Goal: Task Accomplishment & Management: Use online tool/utility

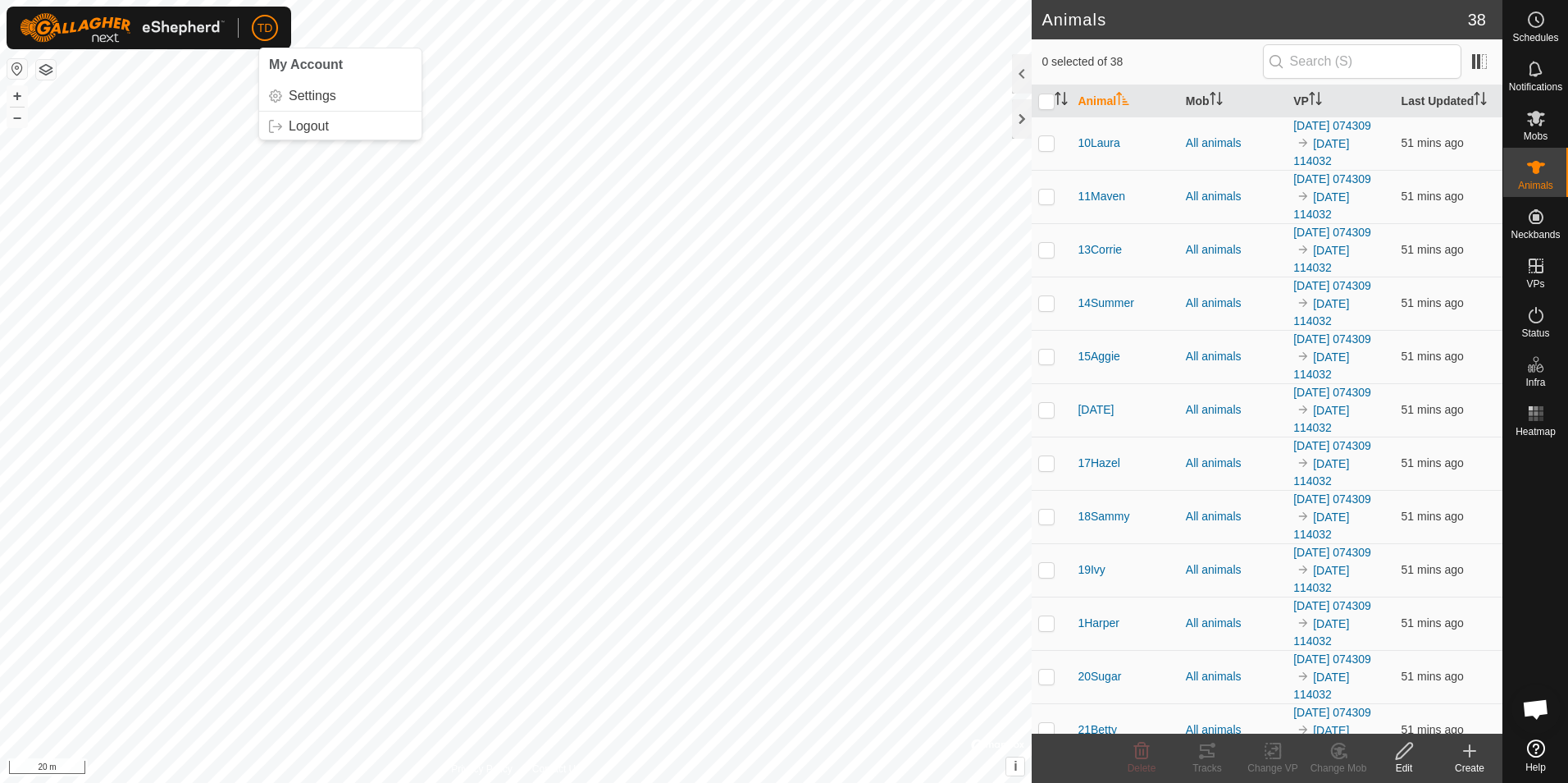
scroll to position [1335, 0]
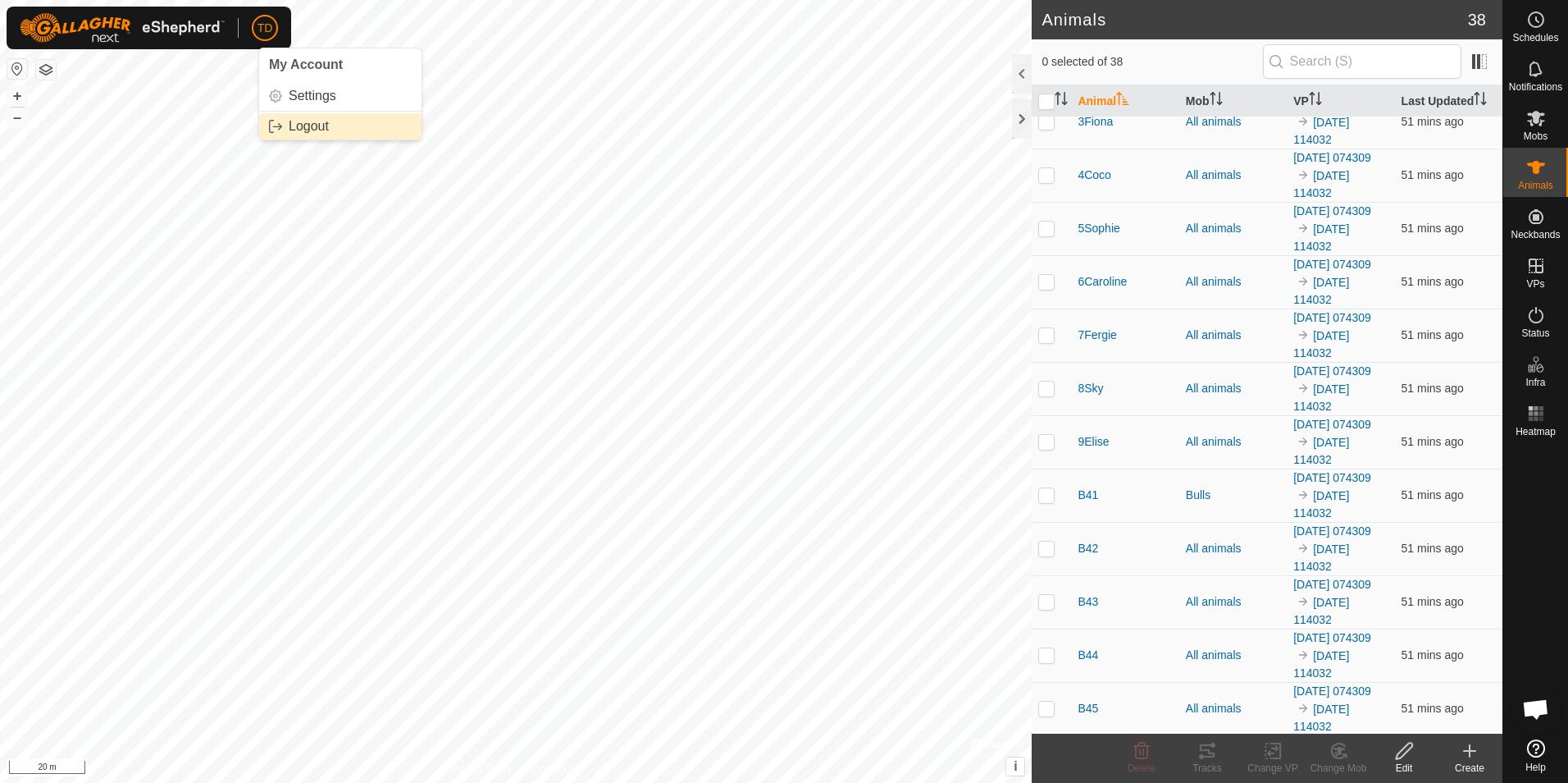
click at [299, 126] on link "Logout" at bounding box center [340, 126] width 163 height 26
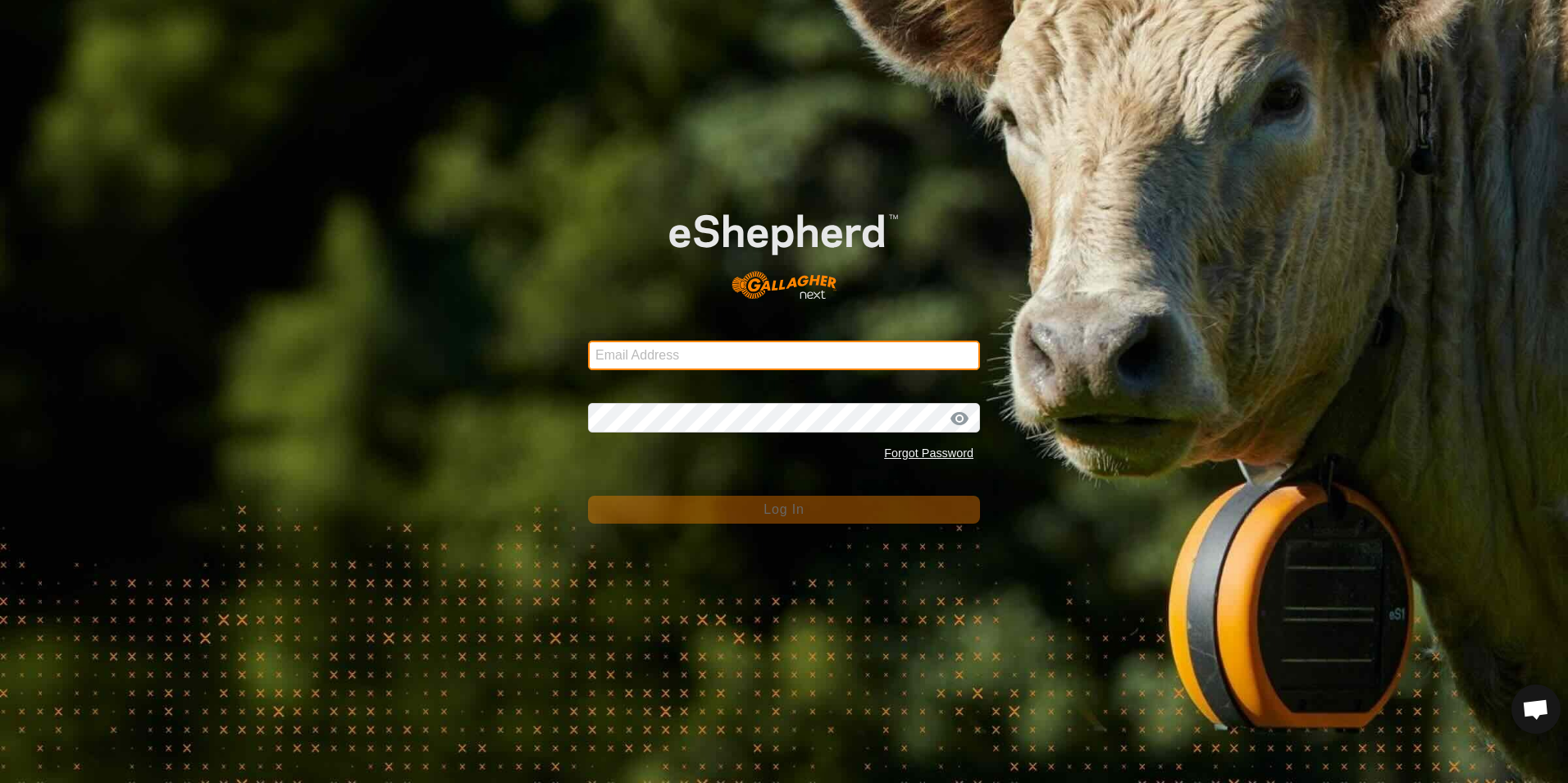
type input "[EMAIL_ADDRESS][DOMAIN_NAME]"
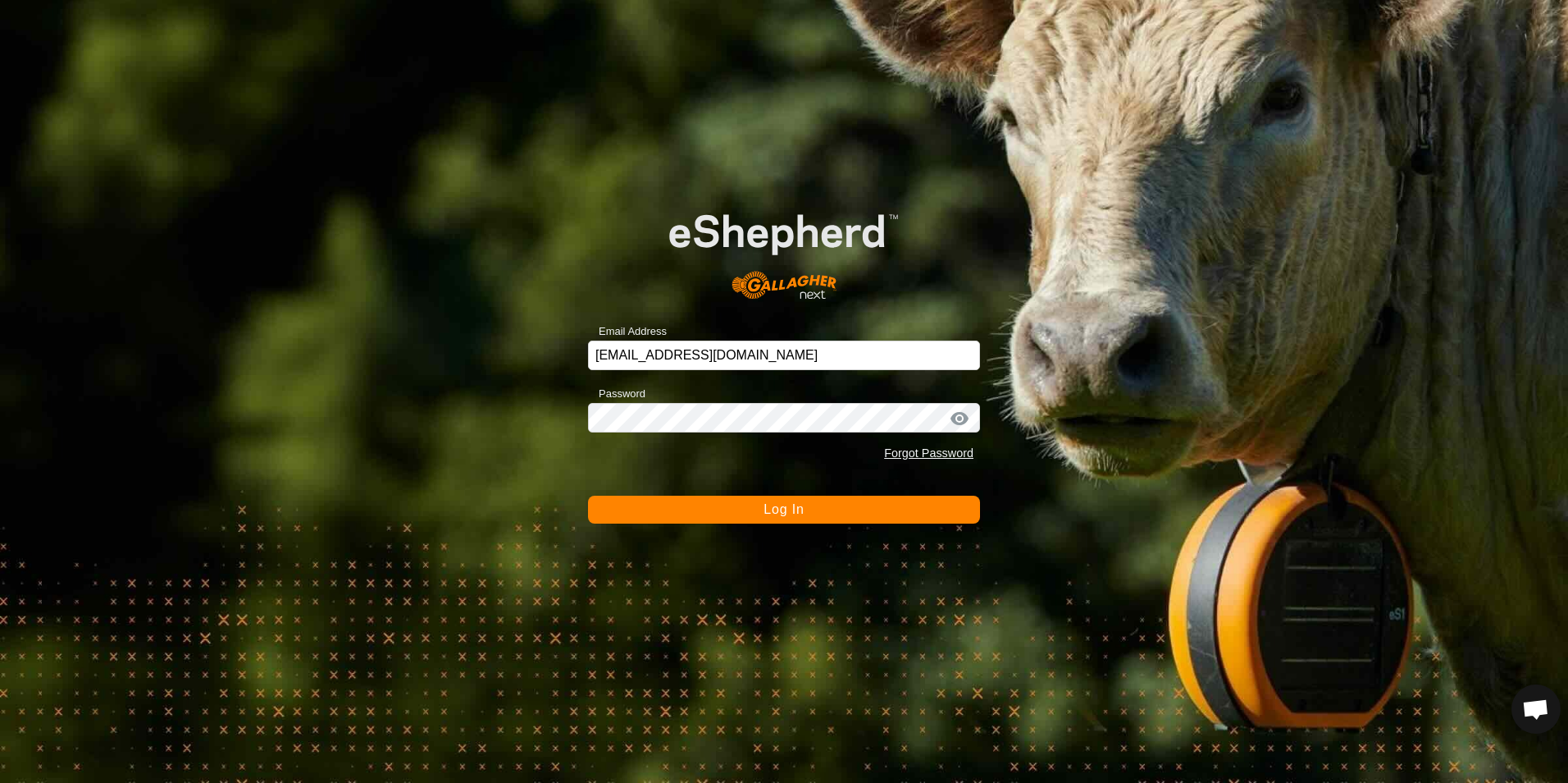
click at [774, 513] on span "Log In" at bounding box center [784, 509] width 40 height 14
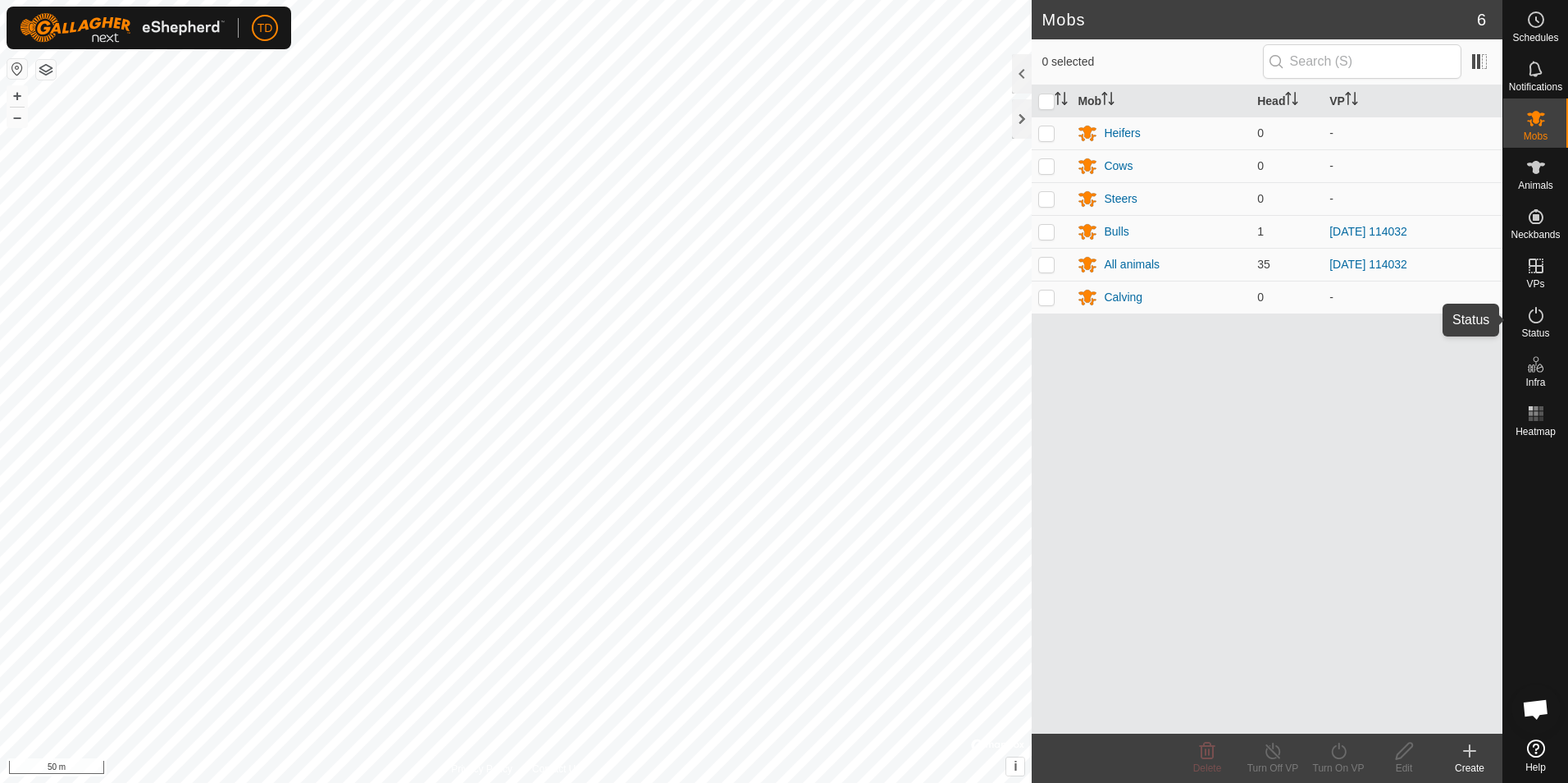
click at [1540, 308] on icon at bounding box center [1537, 315] width 20 height 20
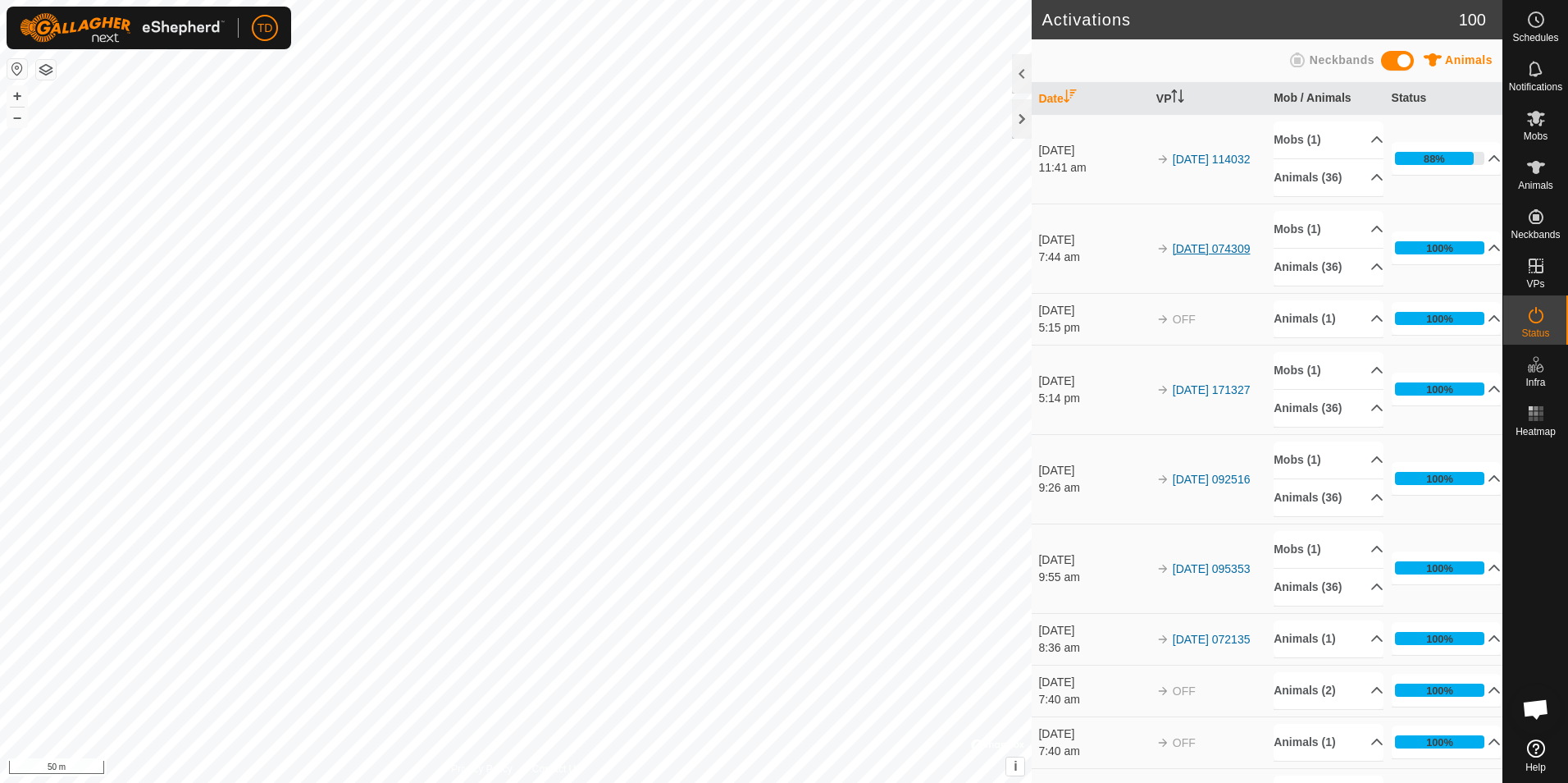
click at [1179, 254] on link "[DATE] 074309" at bounding box center [1212, 248] width 78 height 13
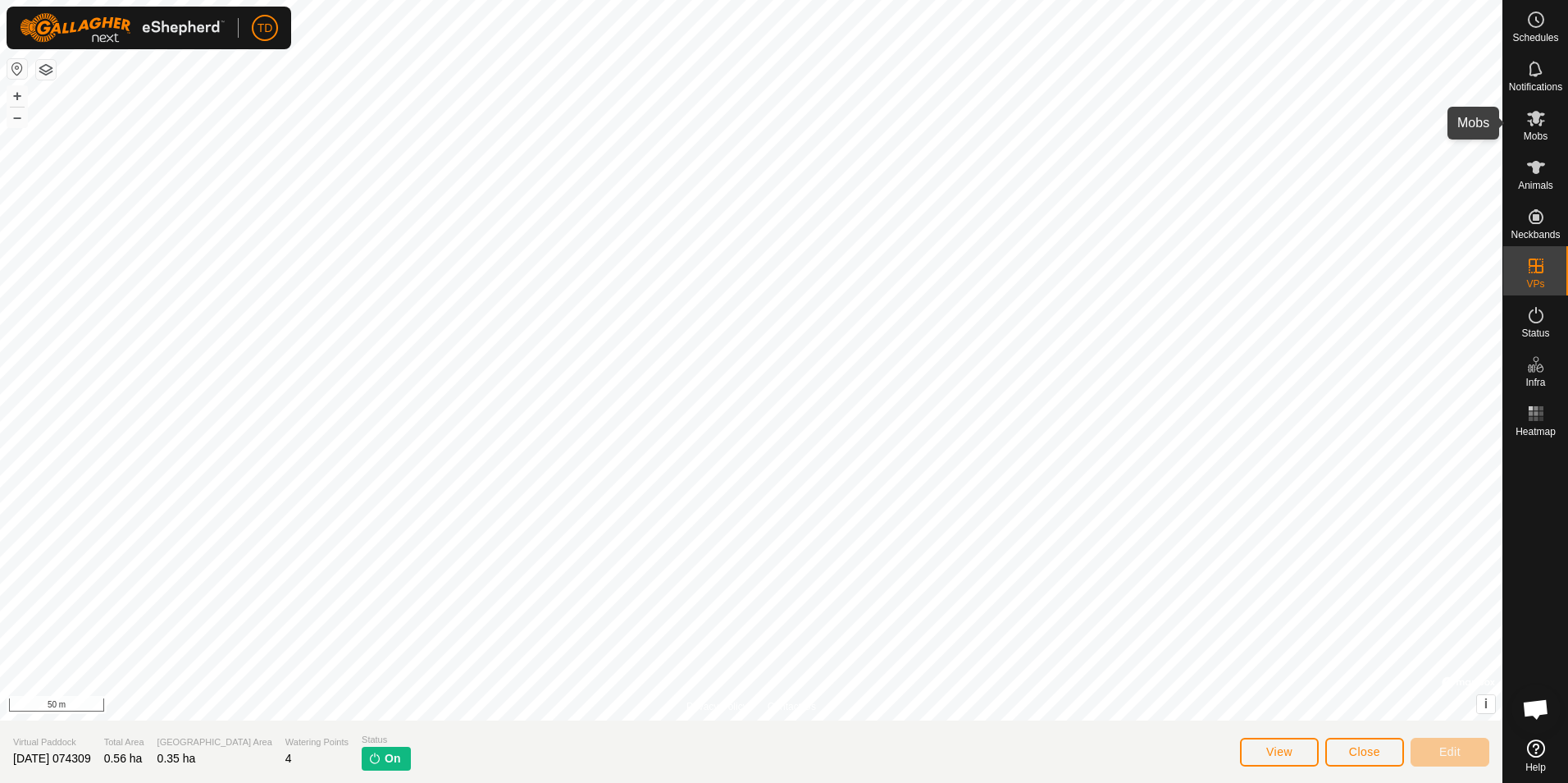
click at [1535, 125] on icon at bounding box center [1537, 118] width 20 height 20
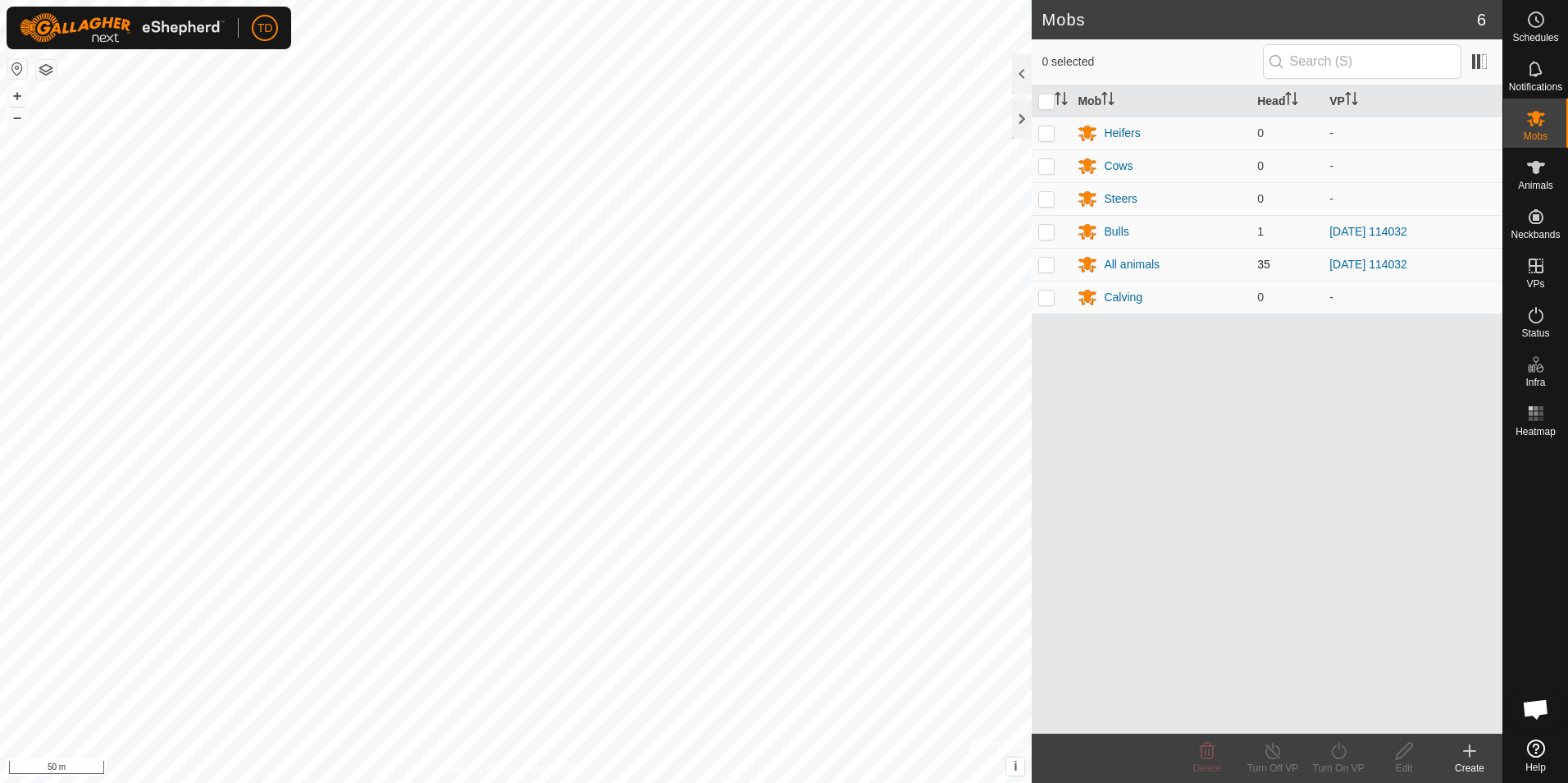
click at [1047, 268] on p-checkbox at bounding box center [1046, 264] width 16 height 13
checkbox input "true"
click at [1275, 758] on icon at bounding box center [1273, 751] width 15 height 16
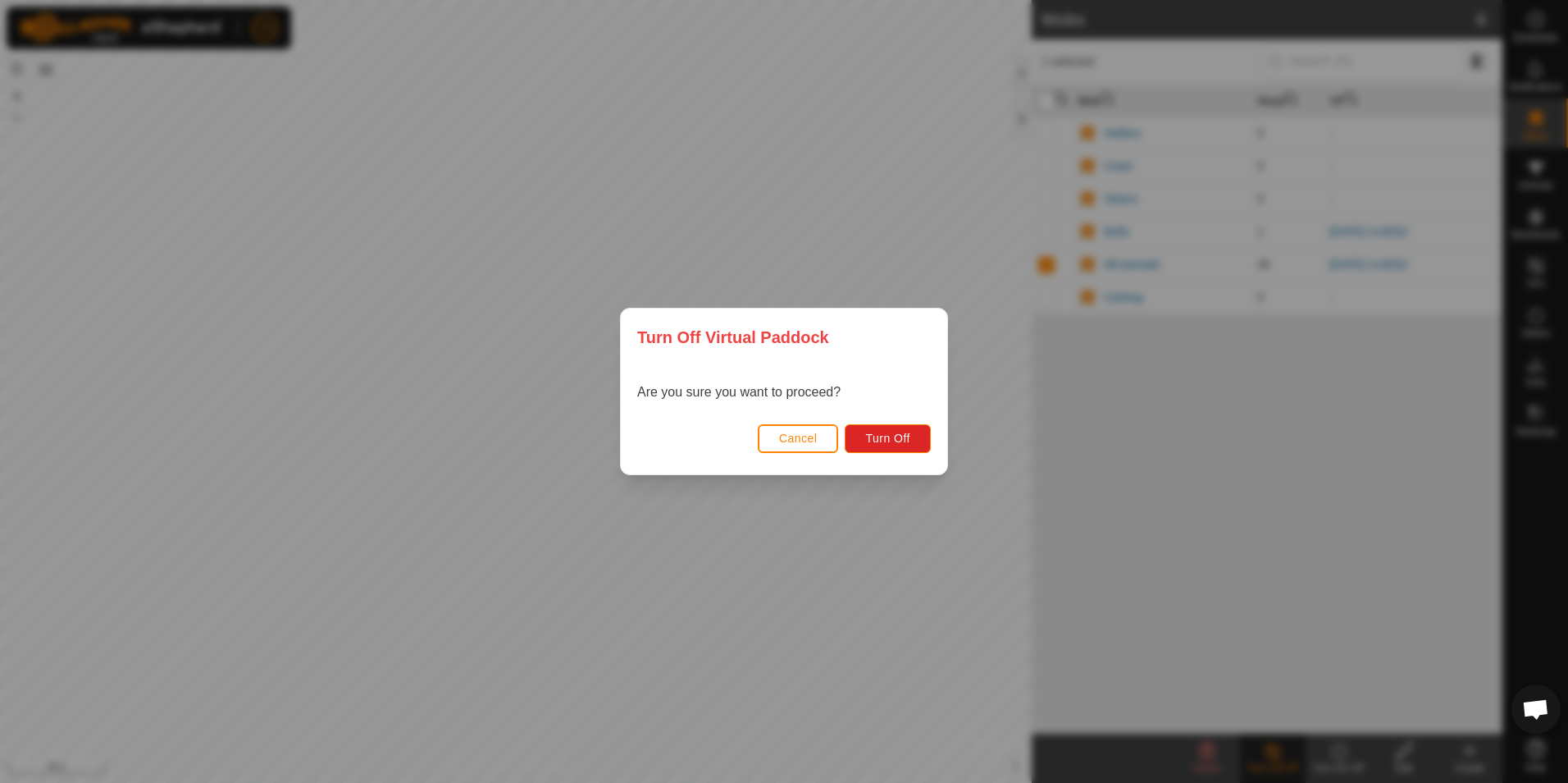
click at [793, 439] on span "Cancel" at bounding box center [798, 438] width 39 height 13
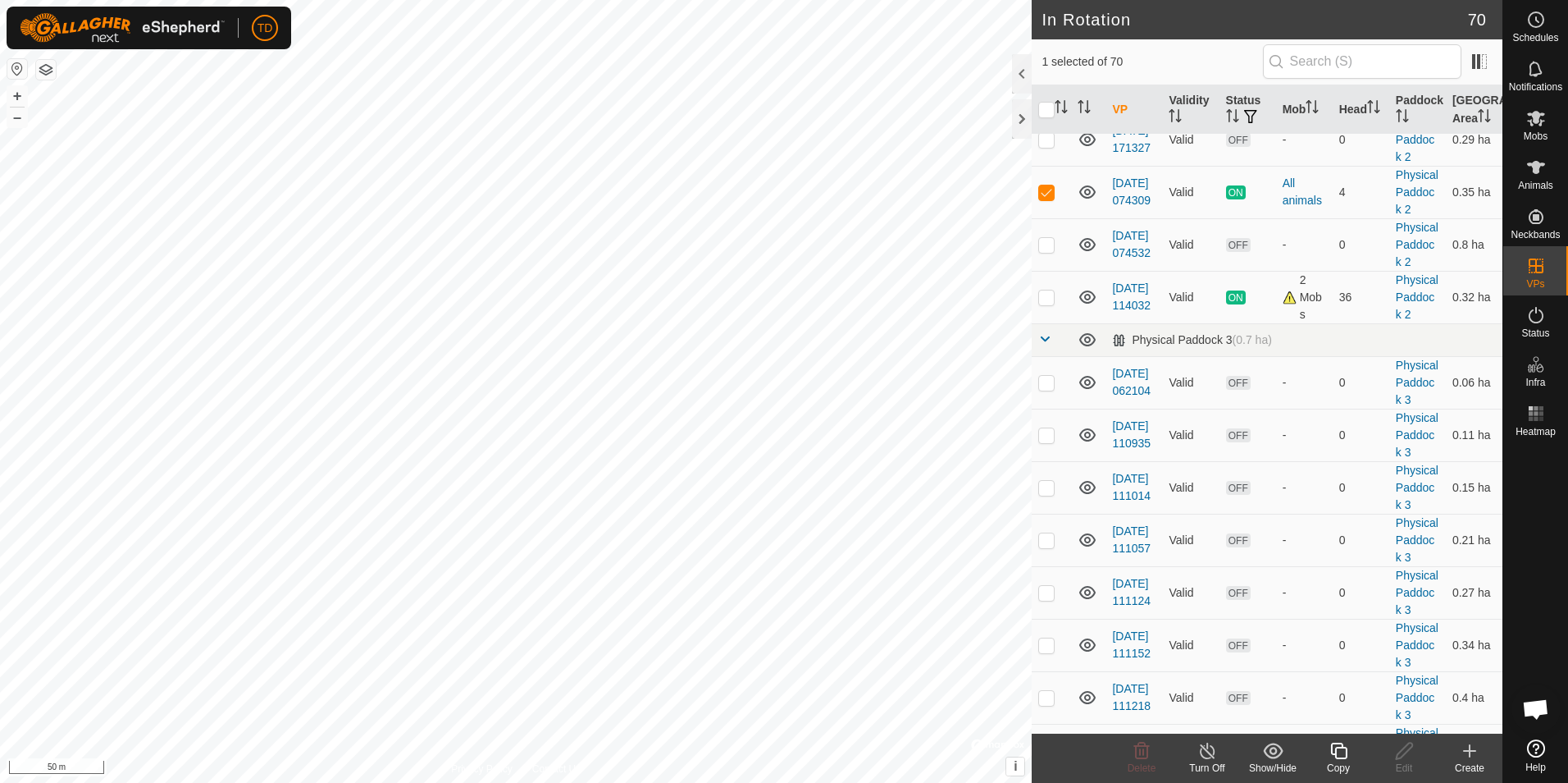
scroll to position [783, 0]
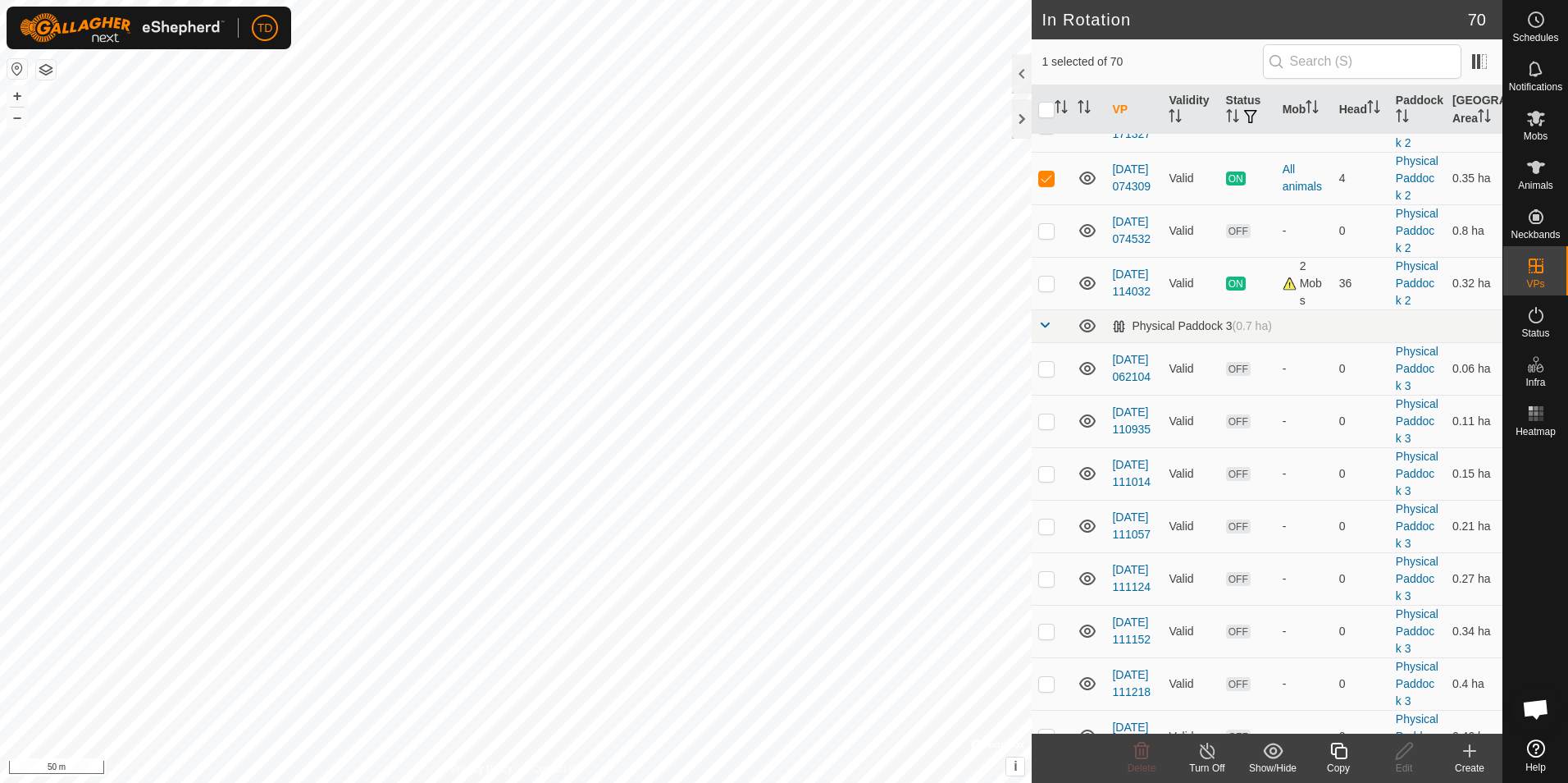
click at [1210, 753] on icon at bounding box center [1207, 751] width 21 height 20
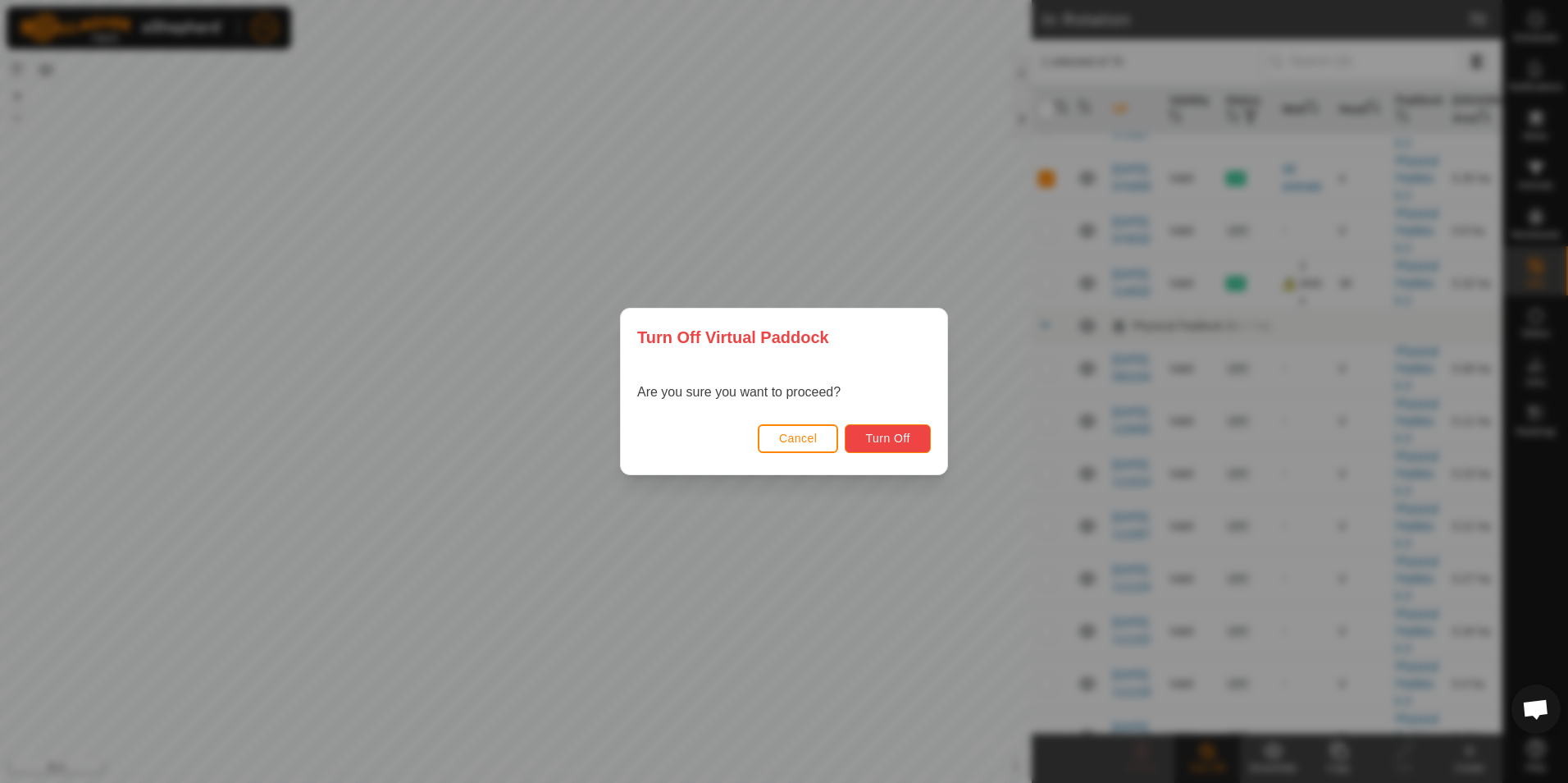
click at [900, 437] on span "Turn Off" at bounding box center [887, 438] width 45 height 13
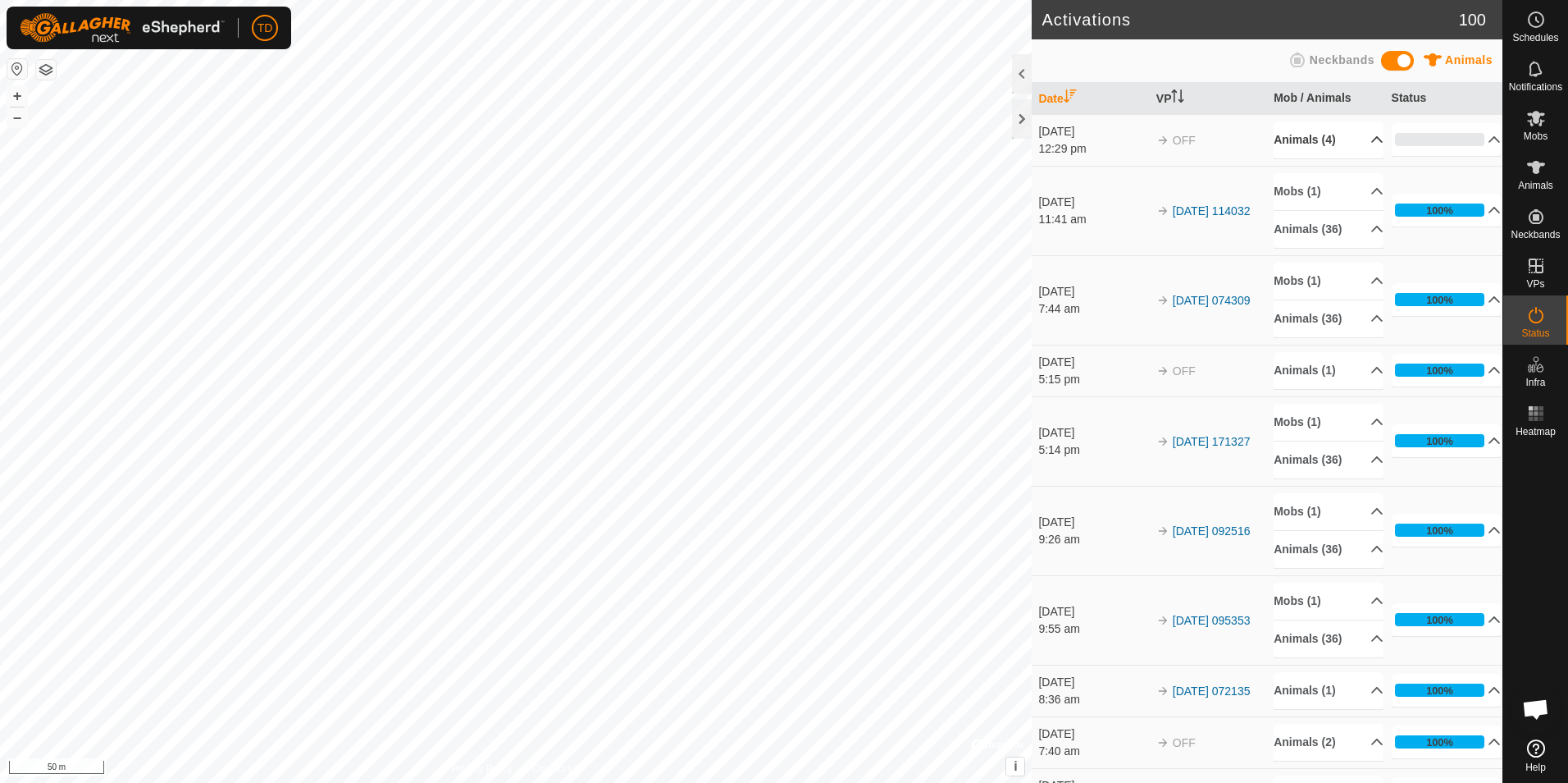
click at [1355, 141] on p-accordion-header "Animals (4)" at bounding box center [1329, 139] width 110 height 37
